Goal: Task Accomplishment & Management: Manage account settings

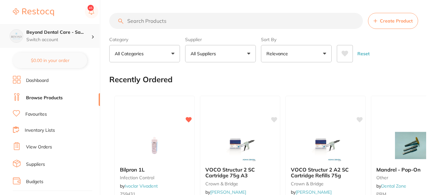
click at [82, 34] on h4 "Beyond Dental Care - Sa..." at bounding box center [58, 32] width 65 height 6
click at [73, 79] on h4 "Beyond Dental Care - [GEOGRAPHIC_DATA]" at bounding box center [59, 78] width 70 height 13
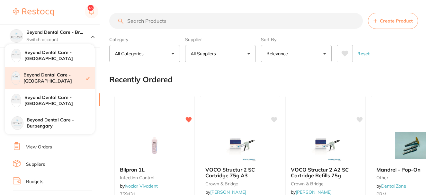
click at [166, 20] on input "search" at bounding box center [236, 21] width 254 height 16
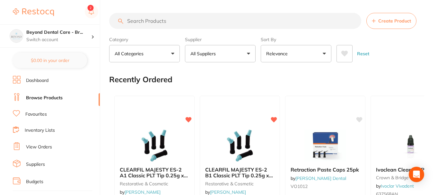
click at [155, 21] on input "search" at bounding box center [235, 21] width 252 height 16
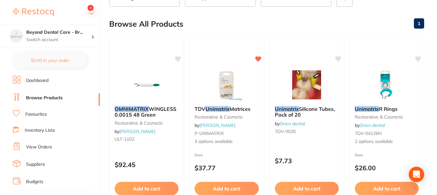
scroll to position [64, 0]
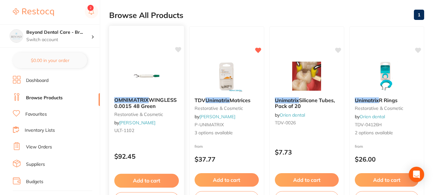
type input "omnimatrix"
click at [179, 52] on icon at bounding box center [178, 50] width 6 height 6
click at [149, 102] on span "WINGLESS 0.0015 48 Green" at bounding box center [145, 103] width 62 height 13
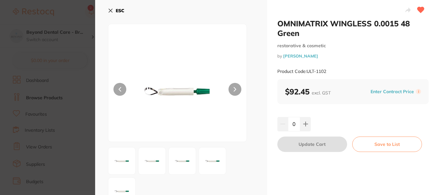
click at [111, 10] on icon at bounding box center [111, 11] width 4 height 4
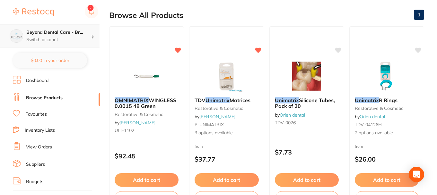
click at [85, 31] on h4 "Beyond Dental Care - Br..." at bounding box center [58, 32] width 65 height 6
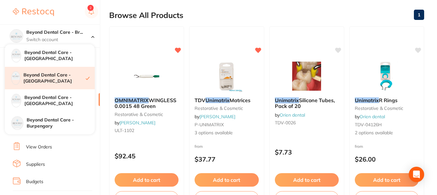
click at [62, 81] on h4 "Beyond Dental Care - [GEOGRAPHIC_DATA]" at bounding box center [54, 78] width 62 height 13
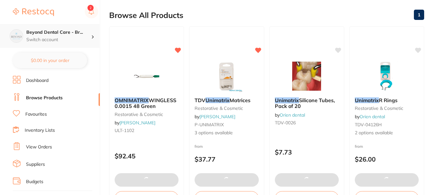
click at [91, 37] on p "Switch account" at bounding box center [58, 40] width 65 height 6
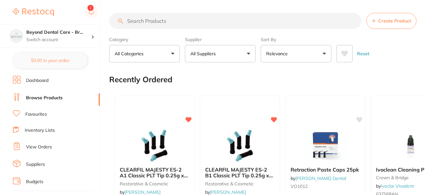
click at [40, 130] on link "Inventory Lists" at bounding box center [40, 130] width 30 height 6
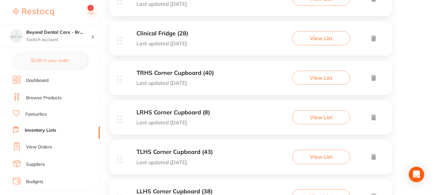
scroll to position [321, 0]
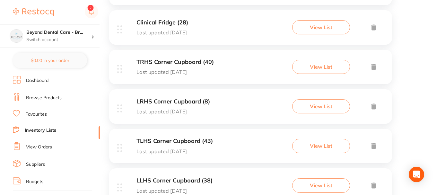
click at [179, 99] on h3 "LRHS Corner Cupboard (8)" at bounding box center [174, 101] width 74 height 7
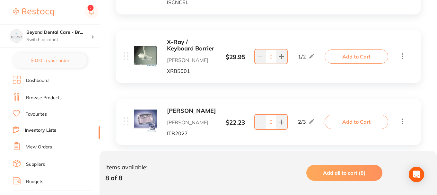
scroll to position [353, 0]
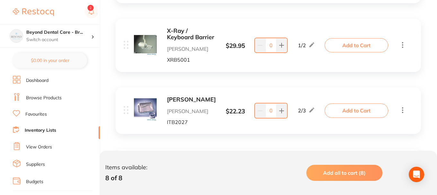
click at [403, 45] on icon at bounding box center [402, 45] width 1 height 6
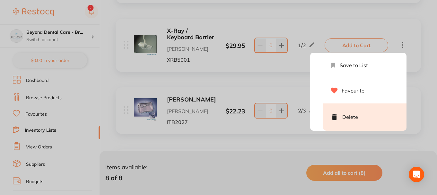
click at [350, 116] on li "Delete" at bounding box center [365, 116] width 84 height 27
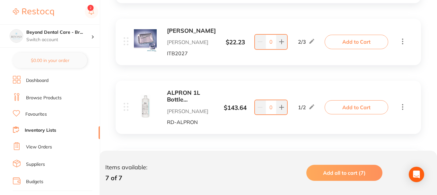
click at [401, 43] on icon at bounding box center [403, 41] width 8 height 8
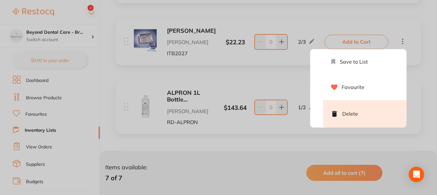
click at [353, 111] on li "Delete" at bounding box center [365, 113] width 84 height 27
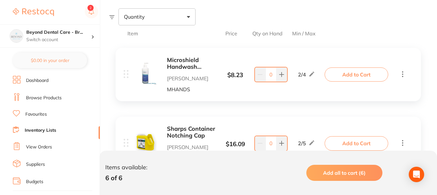
scroll to position [0, 0]
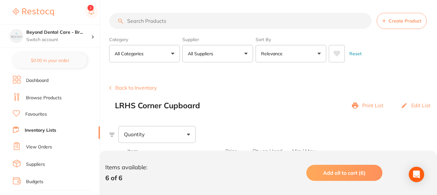
click at [182, 17] on input "search" at bounding box center [240, 21] width 263 height 16
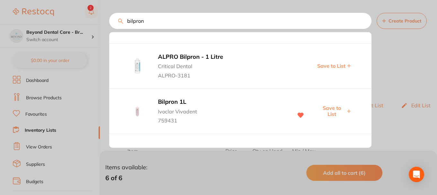
scroll to position [321, 0]
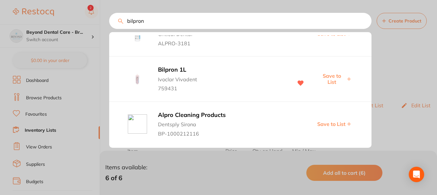
type input "bilpron"
click at [330, 77] on span "Save to List" at bounding box center [332, 79] width 28 height 12
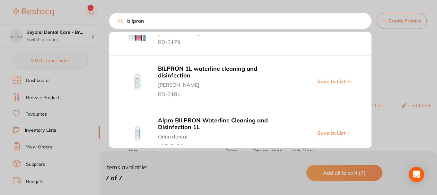
scroll to position [96, 0]
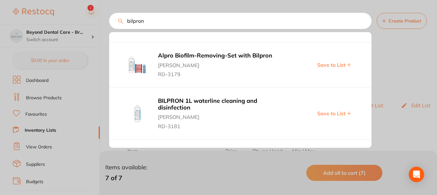
click at [391, 70] on div at bounding box center [218, 97] width 437 height 195
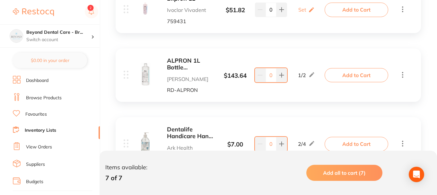
scroll to position [321, 0]
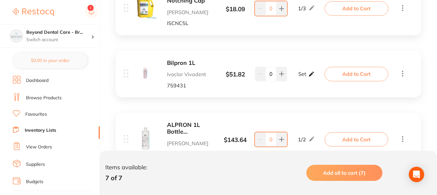
click at [304, 74] on p "Set" at bounding box center [303, 74] width 8 height 6
click at [300, 76] on input "0" at bounding box center [297, 77] width 13 height 10
type input "01"
click at [318, 77] on input "0" at bounding box center [315, 77] width 13 height 10
type input "02"
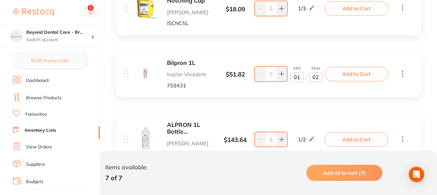
click at [293, 94] on div "Bilpron 1L Ivoclar Vivadent 759431 $ 51.82 Min 1 / Max 2 0 Min 01 / Max 02 Add …" at bounding box center [269, 74] width 306 height 47
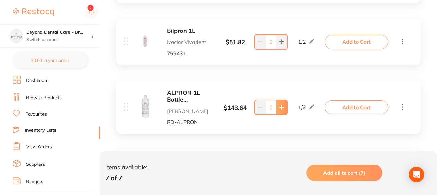
click at [277, 107] on button at bounding box center [282, 107] width 11 height 14
type input "1"
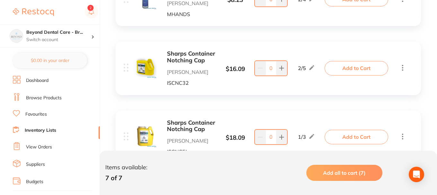
scroll to position [129, 0]
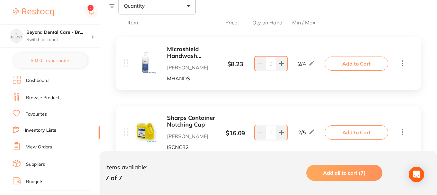
click at [39, 131] on link "Inventory Lists" at bounding box center [40, 130] width 31 height 6
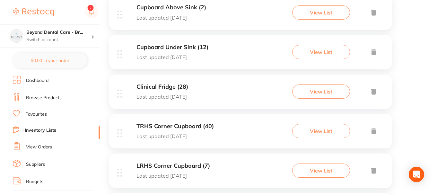
scroll to position [321, 0]
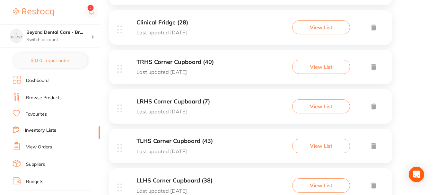
click at [166, 148] on p "Last updated [DATE]" at bounding box center [175, 151] width 76 height 6
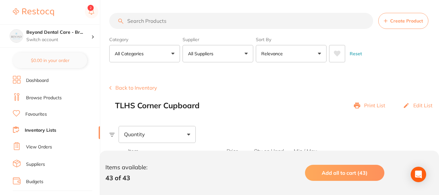
click at [48, 131] on link "Inventory Lists" at bounding box center [40, 130] width 31 height 6
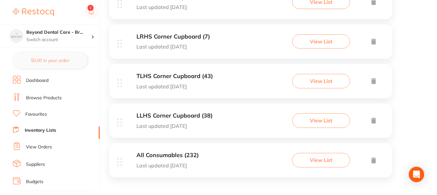
scroll to position [387, 0]
click at [158, 113] on h3 "LLHS Corner Cupboard (38)" at bounding box center [175, 115] width 76 height 7
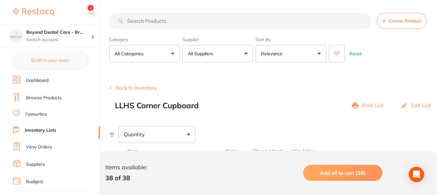
click at [185, 13] on input "search" at bounding box center [240, 21] width 263 height 16
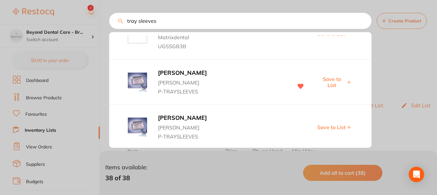
scroll to position [795, 0]
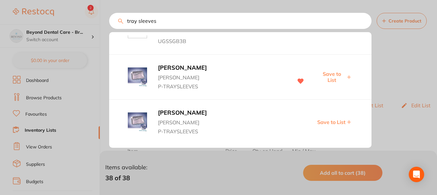
type input "tray sleeves"
click at [332, 75] on span "Save to List" at bounding box center [332, 77] width 28 height 12
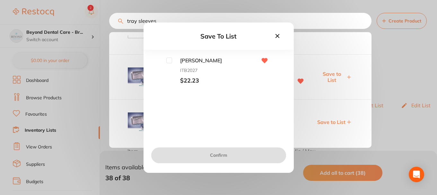
click at [172, 61] on input "checkbox" at bounding box center [169, 61] width 6 height 6
checkbox input "true"
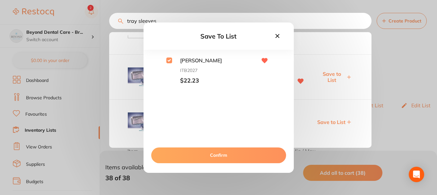
click at [213, 158] on button "Confirm" at bounding box center [218, 155] width 135 height 15
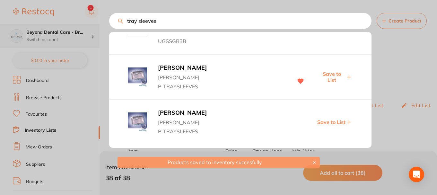
drag, startPoint x: 162, startPoint y: 23, endPoint x: 82, endPoint y: 25, distance: 79.4
click at [109, 25] on div "tray sleeves Tray Sleeves, 500pcs/box Numedical 992610 Save to List DZ Plastic …" at bounding box center [240, 21] width 263 height 16
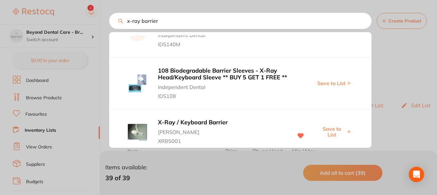
scroll to position [1543, 0]
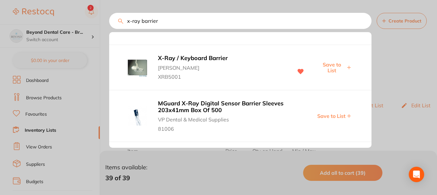
type input "x-ray barrier"
click at [331, 62] on span "Save to List" at bounding box center [332, 68] width 28 height 12
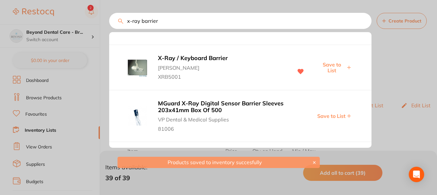
click at [107, 63] on div at bounding box center [218, 97] width 437 height 195
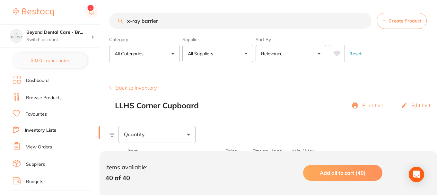
scroll to position [171, 0]
